Goal: Task Accomplishment & Management: Use online tool/utility

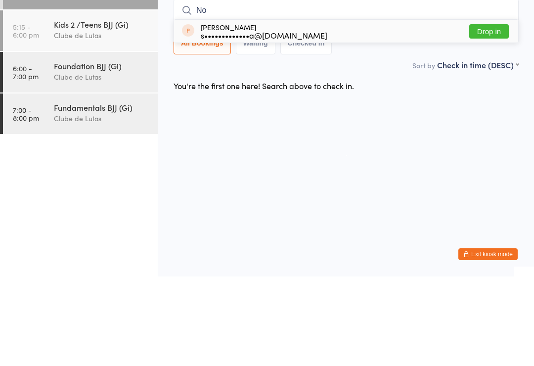
type input "N"
type input "Sebas"
click at [490, 114] on button "Drop in" at bounding box center [489, 121] width 40 height 14
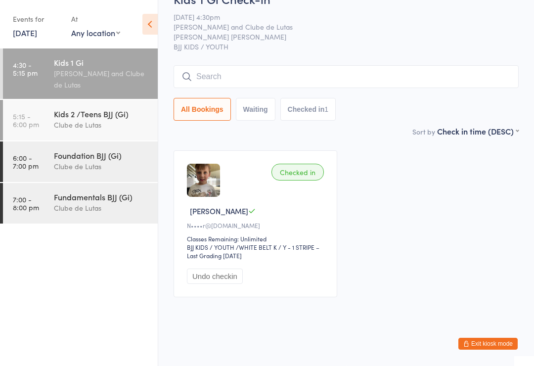
click at [194, 88] on input "search" at bounding box center [345, 76] width 345 height 23
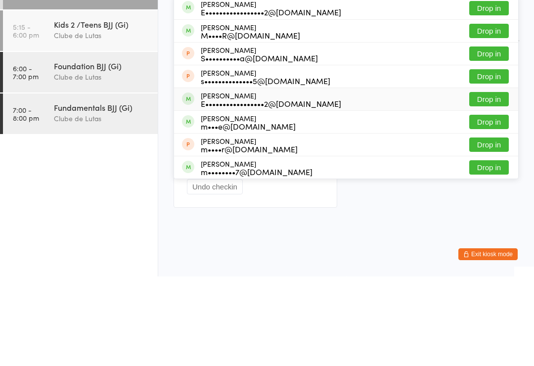
type input "[PERSON_NAME]"
click at [222, 189] on div "E•••••••••••••••••2@[DOMAIN_NAME]" at bounding box center [271, 193] width 140 height 8
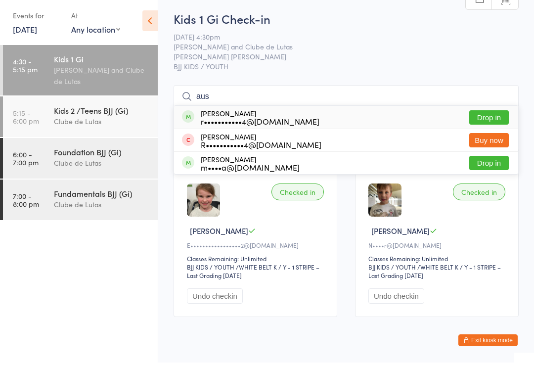
type input "aus"
click at [489, 115] on button "Drop in" at bounding box center [489, 121] width 40 height 14
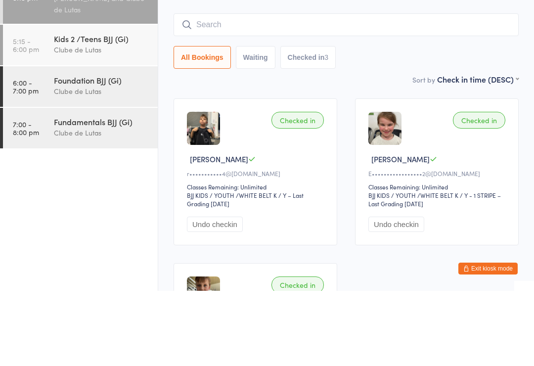
click at [315, 88] on input "search" at bounding box center [345, 99] width 345 height 23
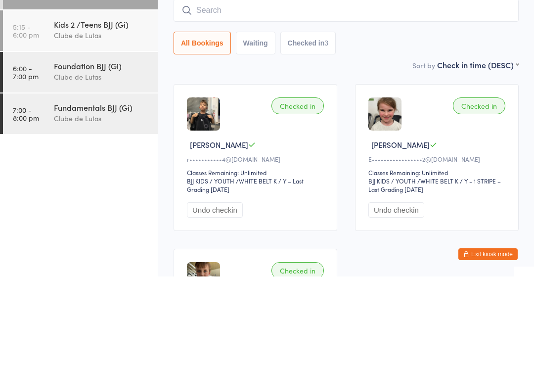
type input "A"
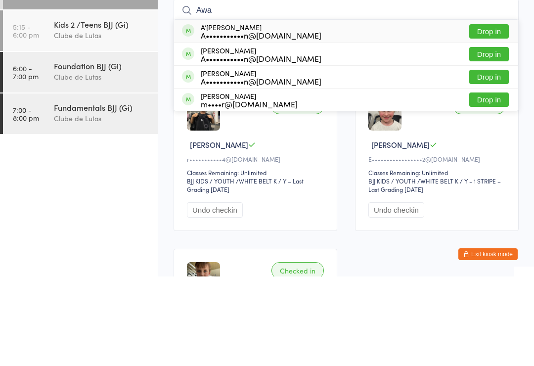
type input "Awa"
click at [493, 114] on button "Drop in" at bounding box center [489, 121] width 40 height 14
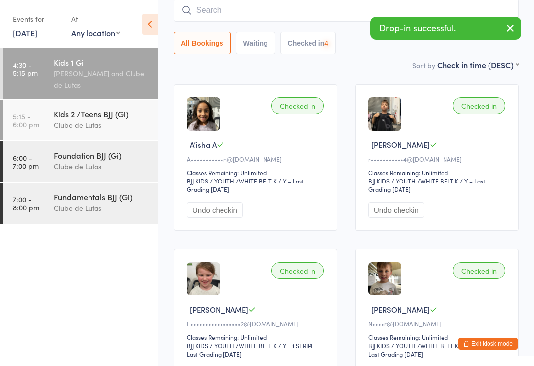
click at [270, 7] on input "search" at bounding box center [345, 10] width 345 height 23
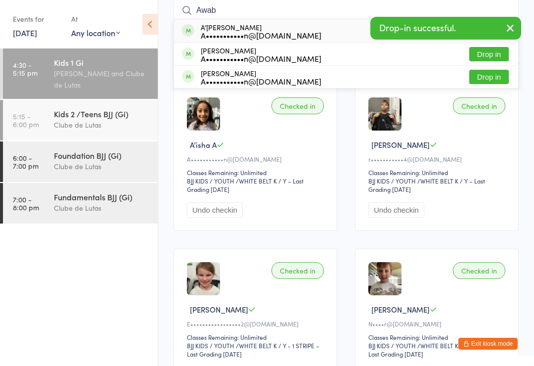
type input "Awab"
click at [488, 54] on button "Drop in" at bounding box center [489, 54] width 40 height 14
